Goal: Use online tool/utility

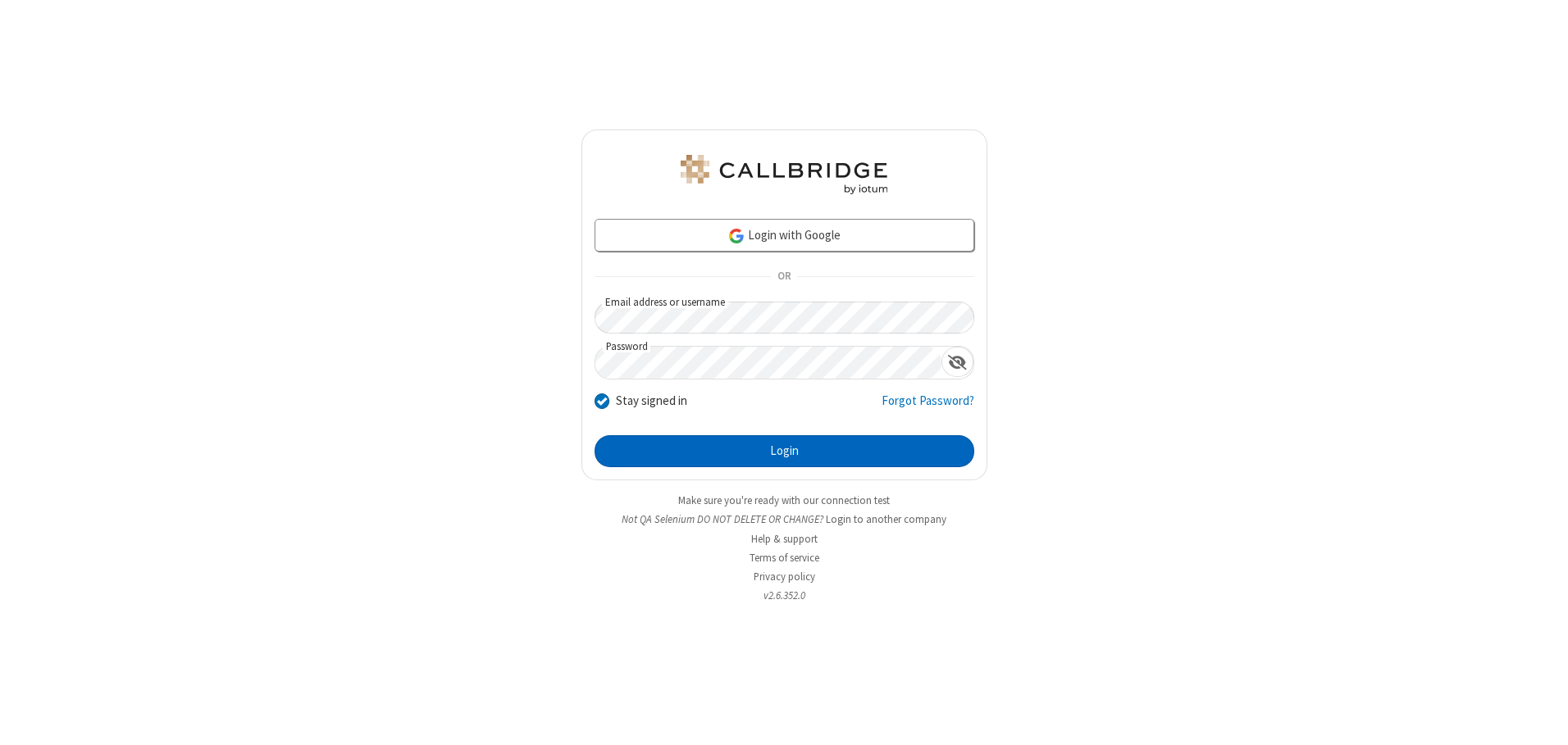
click at [784, 451] on button "Login" at bounding box center [784, 452] width 380 height 33
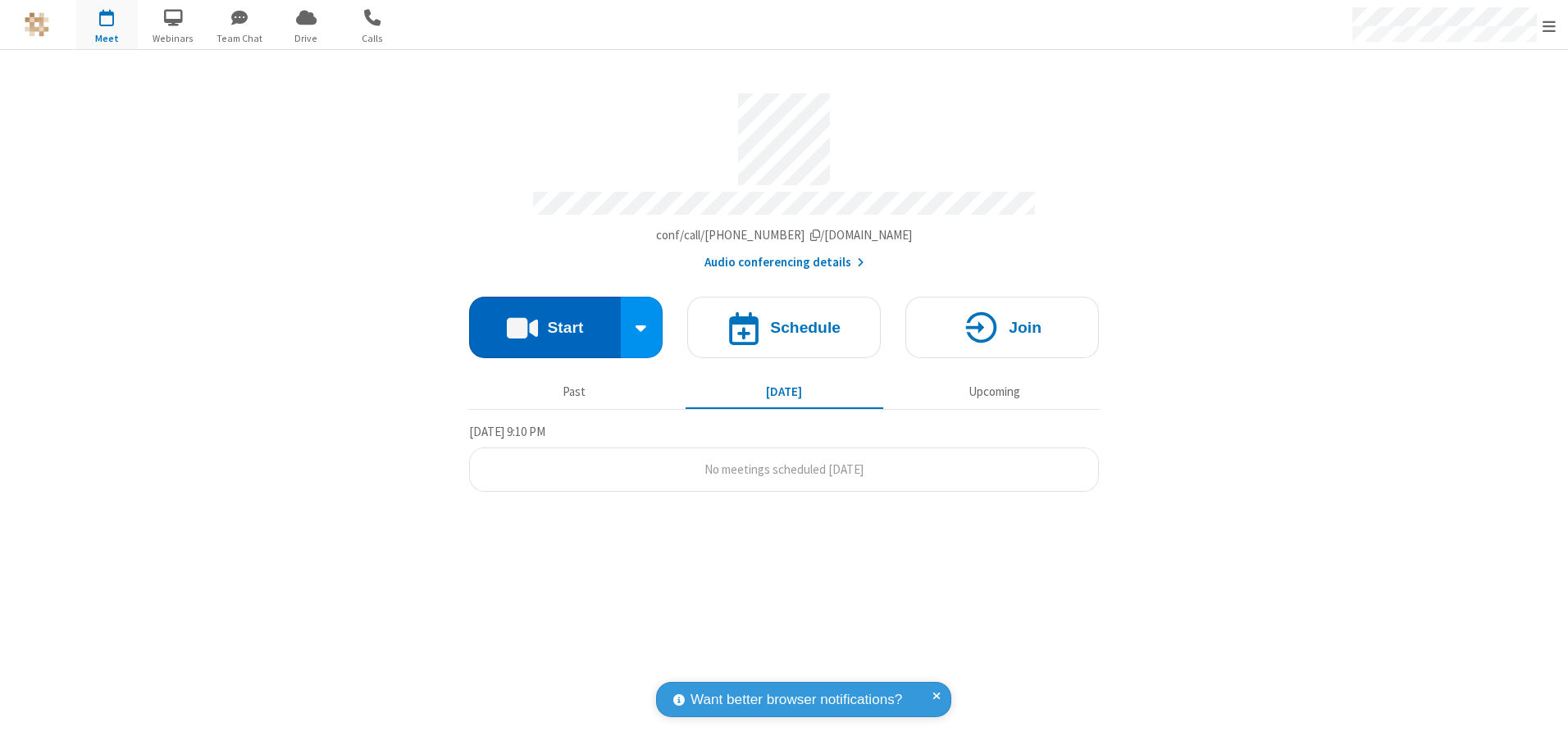
click at [545, 321] on button "Start" at bounding box center [545, 328] width 152 height 61
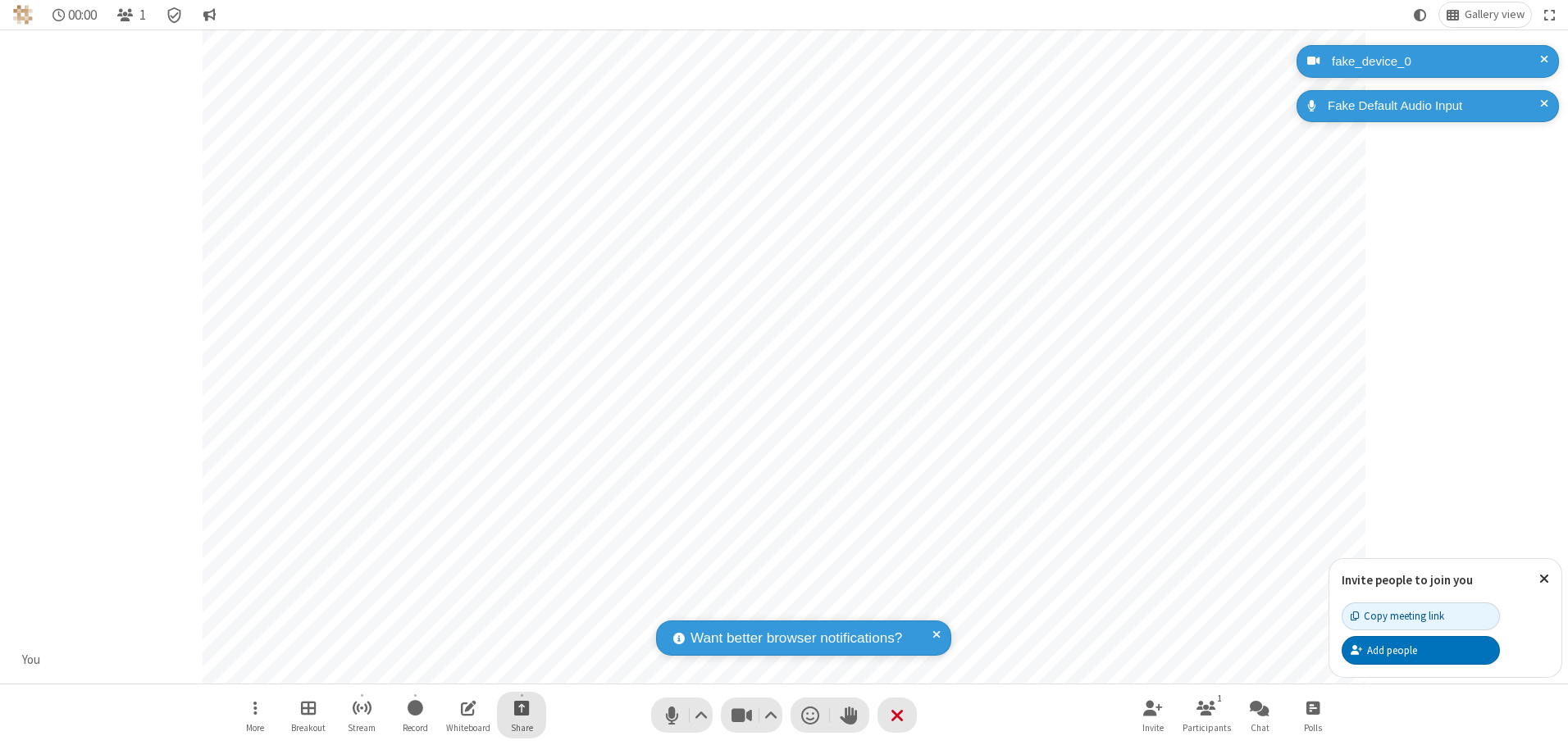
click at [522, 708] on span "Start sharing" at bounding box center [522, 708] width 16 height 20
click at [456, 669] on span "Share my screen" at bounding box center [456, 669] width 19 height 14
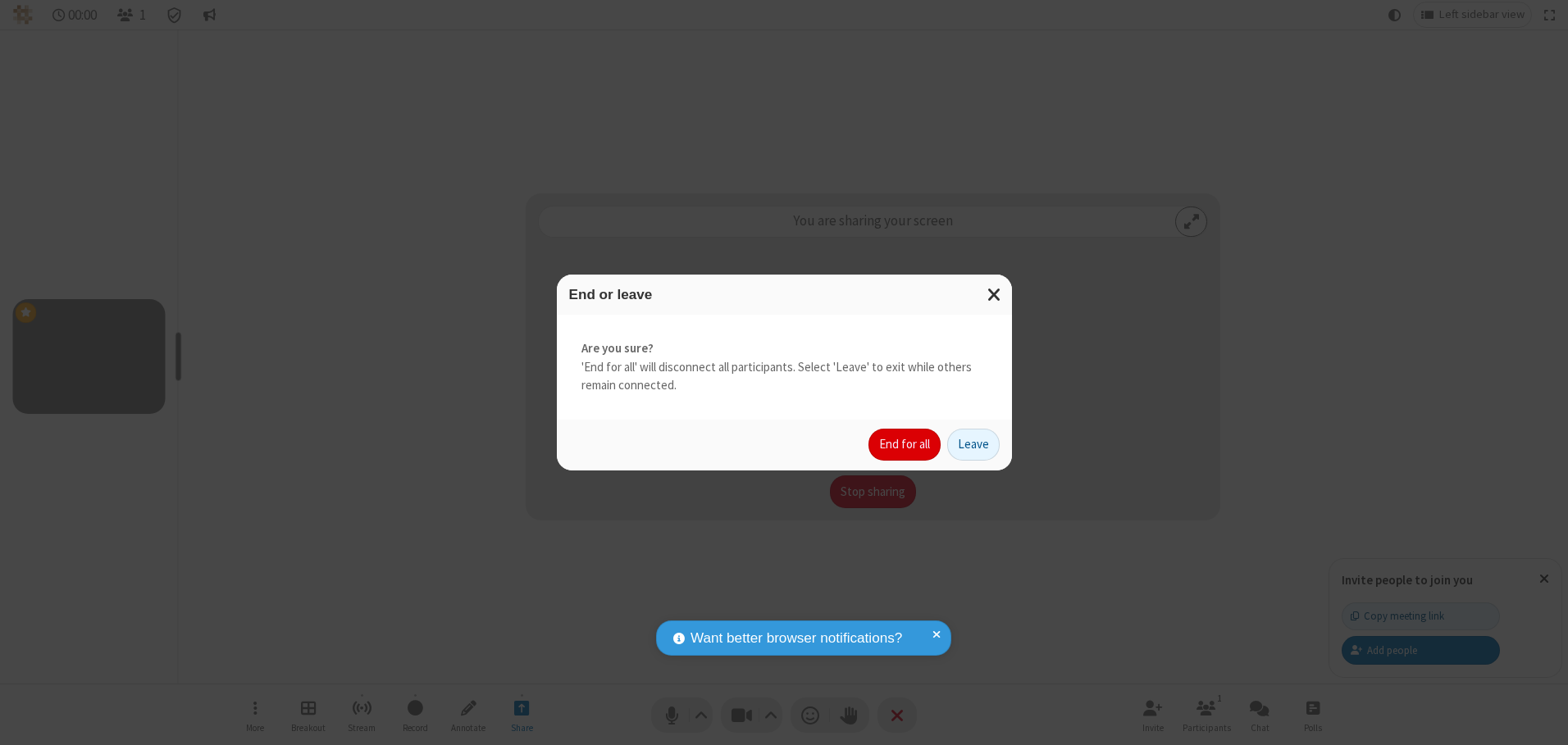
click at [906, 444] on button "End for all" at bounding box center [904, 444] width 72 height 33
